Goal: Transaction & Acquisition: Purchase product/service

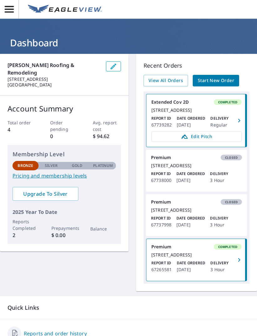
click at [224, 79] on span "Start New Order" at bounding box center [216, 81] width 36 height 8
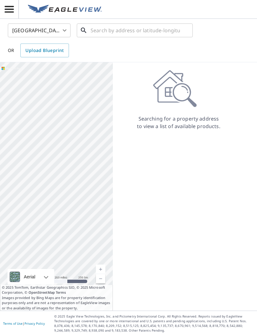
click at [158, 29] on input "text" at bounding box center [135, 31] width 89 height 18
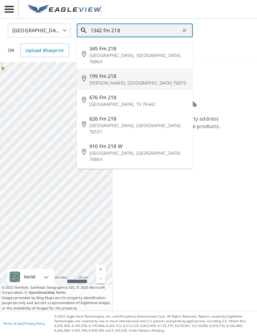
click at [119, 72] on span "199 Fm 218" at bounding box center [138, 76] width 98 height 8
type input "[STREET_ADDRESS][PERSON_NAME]"
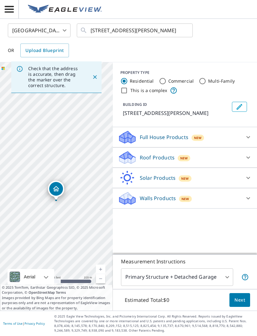
click at [101, 284] on link "Current Level 17, Zoom Out" at bounding box center [100, 278] width 9 height 9
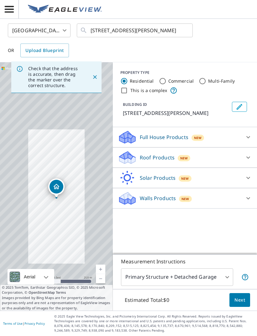
click at [102, 284] on link "Current Level 16, Zoom Out" at bounding box center [100, 278] width 9 height 9
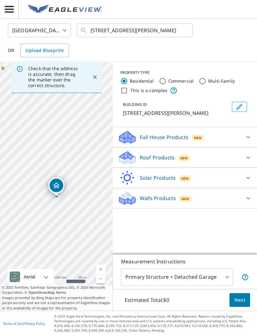
click at [103, 284] on link "Current Level 15, Zoom Out" at bounding box center [100, 278] width 9 height 9
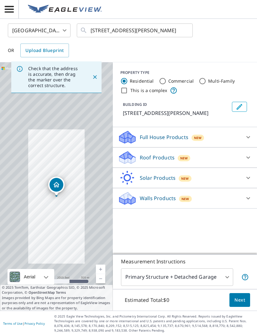
click at [104, 284] on link "Current Level 14, Zoom Out" at bounding box center [100, 278] width 9 height 9
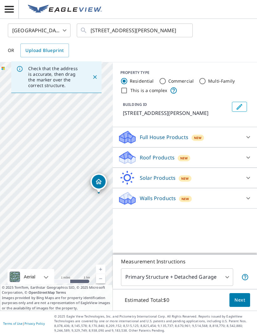
click at [103, 274] on link "Current Level 13, Zoom In" at bounding box center [100, 269] width 9 height 9
click at [103, 274] on link "Current Level 14, Zoom In" at bounding box center [100, 269] width 9 height 9
click at [102, 274] on link "Current Level 15, Zoom In" at bounding box center [100, 269] width 9 height 9
click at [101, 284] on link "Current Level 16, Zoom Out" at bounding box center [100, 278] width 9 height 9
click at [101, 284] on link "Current Level 15, Zoom Out" at bounding box center [100, 278] width 9 height 9
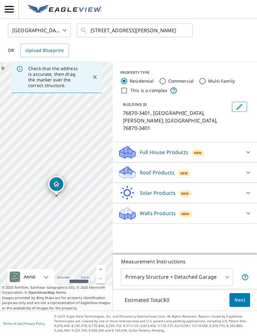
click at [103, 274] on link "Current Level 14, Zoom In" at bounding box center [100, 269] width 9 height 9
click at [103, 274] on link "Current Level 15, Zoom In" at bounding box center [100, 269] width 9 height 9
click at [103, 274] on link "Current Level 16, Zoom In" at bounding box center [100, 269] width 9 height 9
click at [97, 79] on icon "Close" at bounding box center [95, 77] width 6 height 6
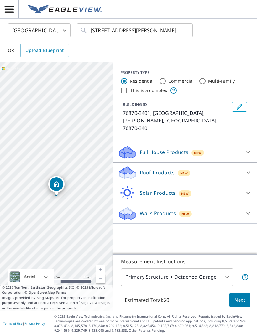
scroll to position [20, 0]
click at [104, 276] on link "Current Level 17, Zoom Out" at bounding box center [100, 278] width 9 height 9
click at [237, 103] on icon "Edit building 1" at bounding box center [240, 107] width 8 height 8
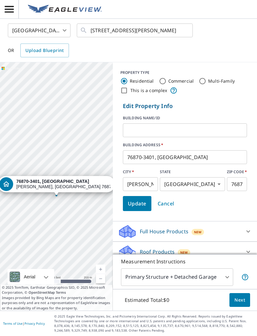
click at [204, 149] on input "76870-3401, [GEOGRAPHIC_DATA]" at bounding box center [185, 158] width 124 height 18
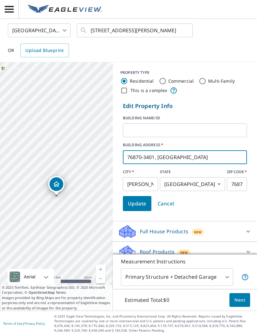
click at [189, 149] on input "76870-3401, [GEOGRAPHIC_DATA]" at bounding box center [185, 158] width 124 height 18
click at [122, 22] on input "[STREET_ADDRESS][PERSON_NAME]" at bounding box center [135, 31] width 89 height 18
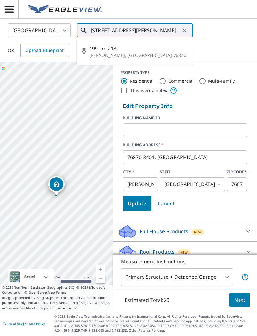
click at [162, 22] on input "[STREET_ADDRESS][PERSON_NAME]" at bounding box center [135, 31] width 89 height 18
click at [163, 22] on input "[STREET_ADDRESS][PERSON_NAME]" at bounding box center [135, 31] width 89 height 18
click at [184, 27] on icon "Clear" at bounding box center [184, 30] width 6 height 6
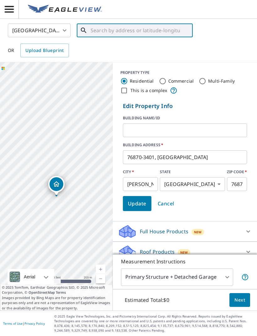
click at [151, 22] on input "text" at bounding box center [135, 31] width 89 height 18
click at [102, 22] on input "text" at bounding box center [135, 31] width 89 height 18
paste input "76870-3401, [GEOGRAPHIC_DATA]"
type input "76870-3401, [GEOGRAPHIC_DATA]"
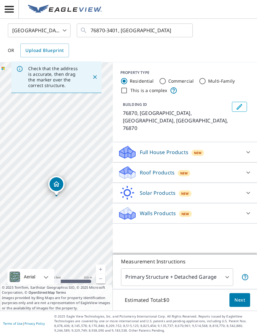
click at [102, 282] on link "Current Level 16, Zoom Out" at bounding box center [100, 278] width 9 height 9
click at [103, 282] on link "Current Level 15, Zoom Out" at bounding box center [100, 278] width 9 height 9
click at [101, 273] on link "Current Level 14, Zoom In" at bounding box center [100, 269] width 9 height 9
click at [103, 273] on link "Current Level 15, Zoom In" at bounding box center [100, 269] width 9 height 9
click at [101, 267] on link "Current Level 16, Zoom In" at bounding box center [100, 269] width 9 height 9
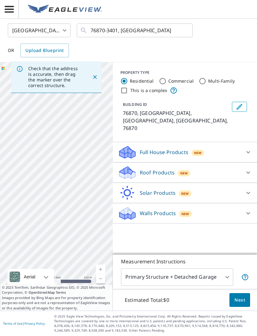
click at [101, 280] on link "Current Level 17, Zoom Out" at bounding box center [100, 278] width 9 height 9
click at [101, 279] on link "Current Level 16, Zoom Out" at bounding box center [100, 278] width 9 height 9
click at [101, 279] on link "Current Level 15, Zoom Out" at bounding box center [100, 278] width 9 height 9
click at [102, 269] on link "Current Level 14, Zoom In" at bounding box center [100, 269] width 9 height 9
click at [104, 267] on link "Current Level 15, Zoom In" at bounding box center [100, 269] width 9 height 9
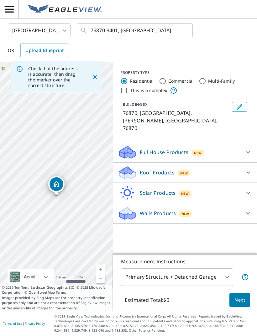
click at [101, 264] on div "76870, US [PERSON_NAME], [GEOGRAPHIC_DATA] 76870" at bounding box center [56, 186] width 113 height 249
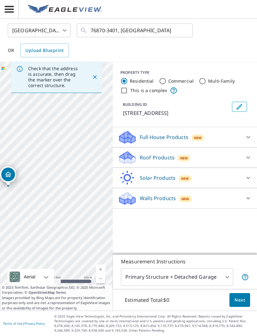
click at [240, 103] on icon "Edit building 1" at bounding box center [240, 107] width 8 height 8
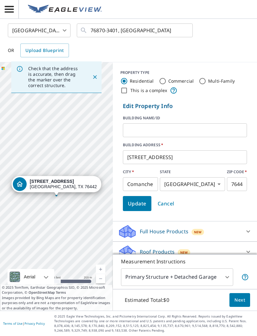
click at [188, 149] on input "[STREET_ADDRESS]" at bounding box center [185, 158] width 124 height 18
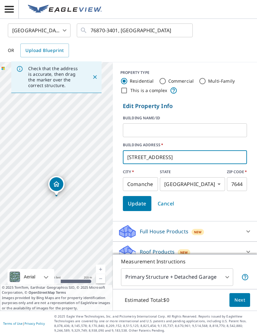
click at [180, 149] on input "[STREET_ADDRESS]" at bounding box center [185, 158] width 124 height 18
click at [148, 22] on input "76870-3401, [GEOGRAPHIC_DATA]" at bounding box center [135, 31] width 89 height 18
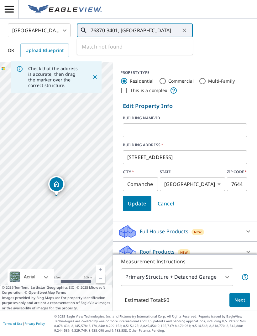
click at [184, 27] on icon "Clear" at bounding box center [184, 30] width 6 height 6
click at [155, 22] on input "text" at bounding box center [135, 31] width 89 height 18
paste input "[STREET_ADDRESS]"
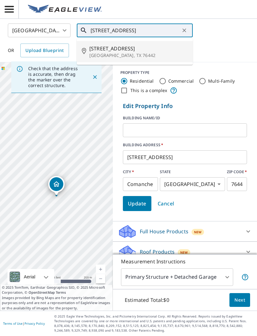
click at [139, 45] on span "[STREET_ADDRESS]" at bounding box center [138, 49] width 98 height 8
type input "[STREET_ADDRESS]"
